Goal: Complete application form

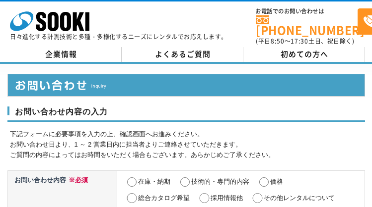
select select "13"
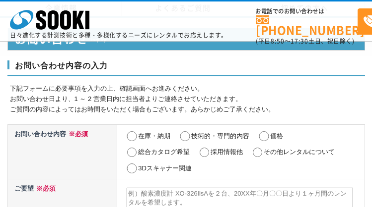
scroll to position [489, 0]
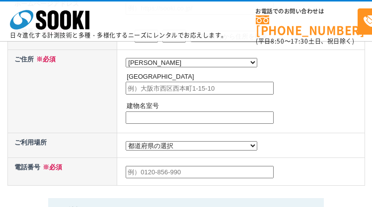
select select "13"
radio input "true"
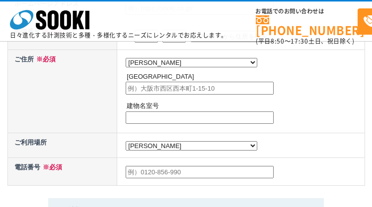
radio input "true"
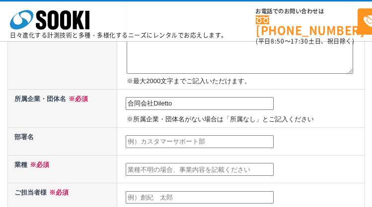
type input "合同会社Diletto"
type input "代表社員"
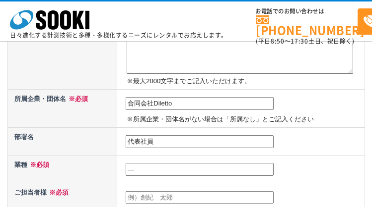
type input "―"
type input "[PERSON_NAME]"
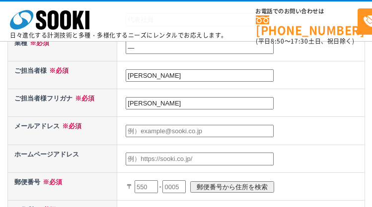
type input "[PERSON_NAME]"
type input "[EMAIL_ADDRESS][DOMAIN_NAME]"
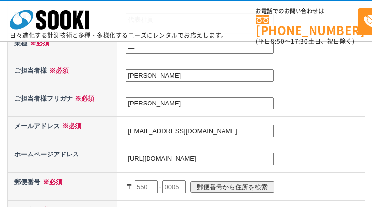
type input "[URL][DOMAIN_NAME]"
type input "107"
type input "1070"
type input "0062"
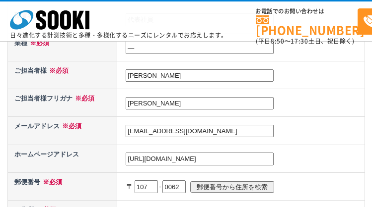
scroll to position [476, 0]
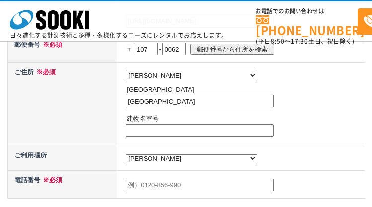
type input "[GEOGRAPHIC_DATA]"
type input "―"
type input "05018075607"
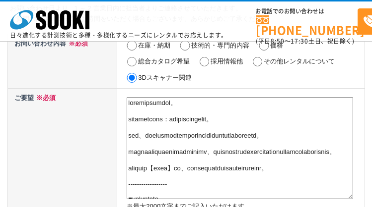
type textarea "突然のご連絡失礼いたします。 補助金獲得支援サービス：ホジョゲートの増子と申します。 弊社は、国や自治体が募集する補助金の獲得に精通したコンサルティング会社と…"
